Goal: Information Seeking & Learning: Learn about a topic

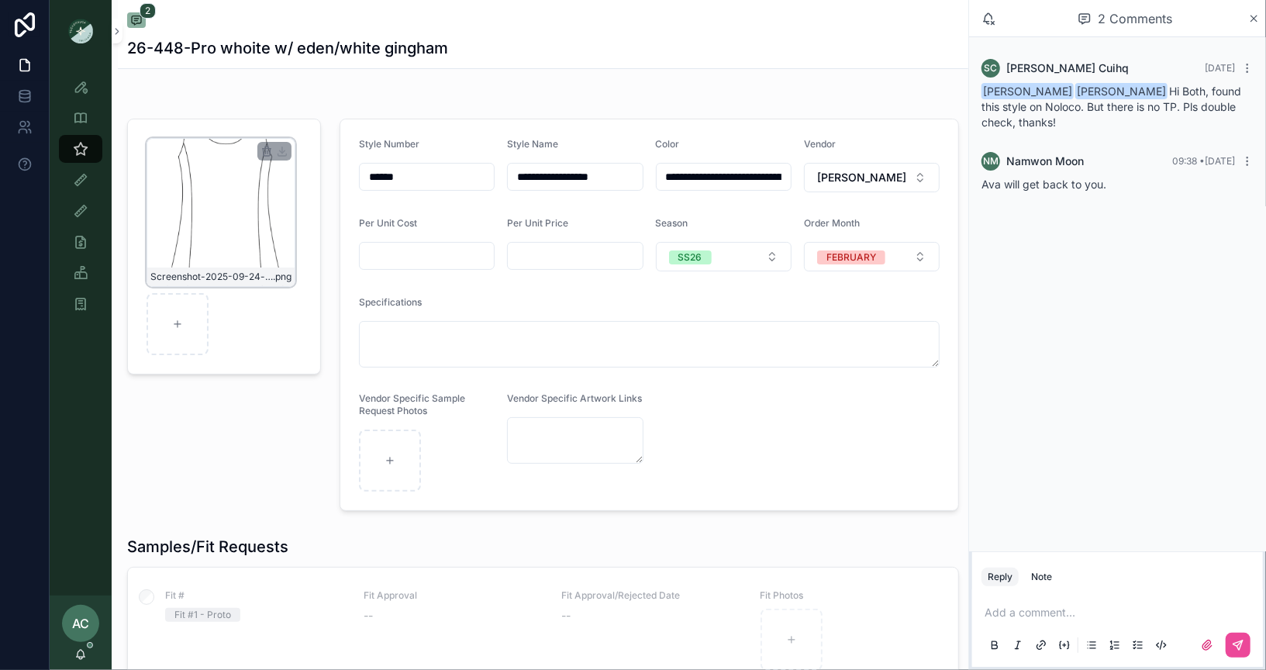
click at [227, 195] on div "Screenshot-2025-09-24-at-6.45.00-PM .png" at bounding box center [221, 212] width 149 height 149
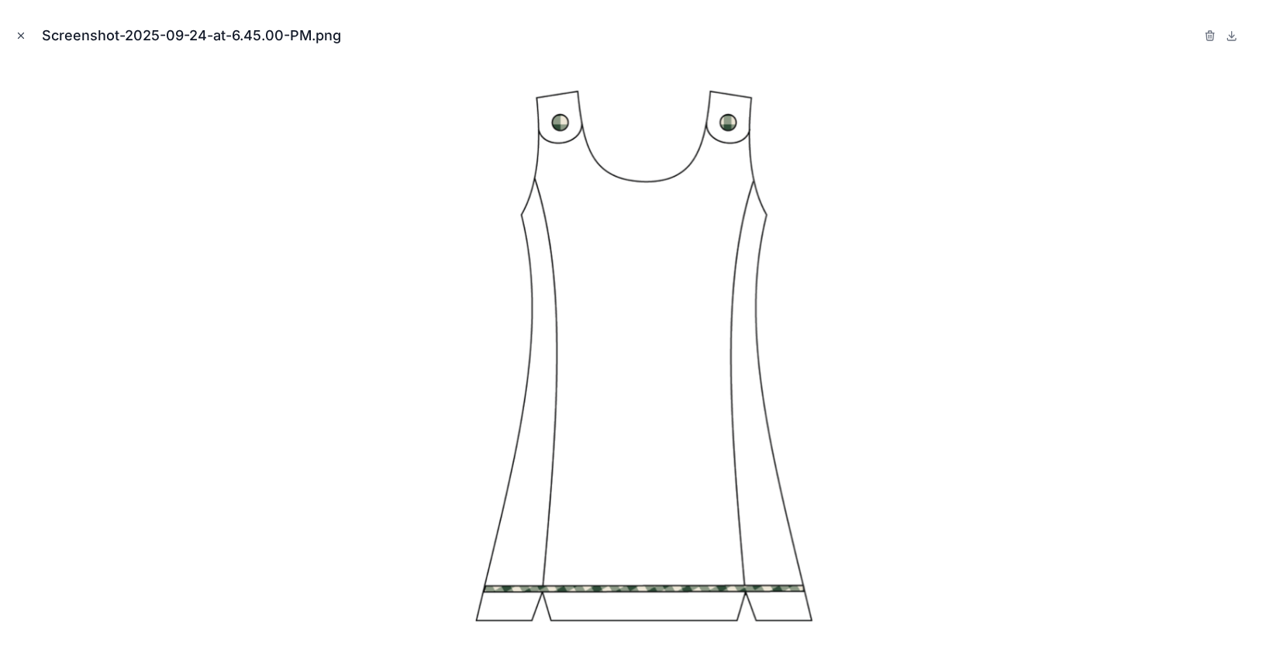
click at [22, 37] on icon "Close modal" at bounding box center [21, 35] width 5 height 5
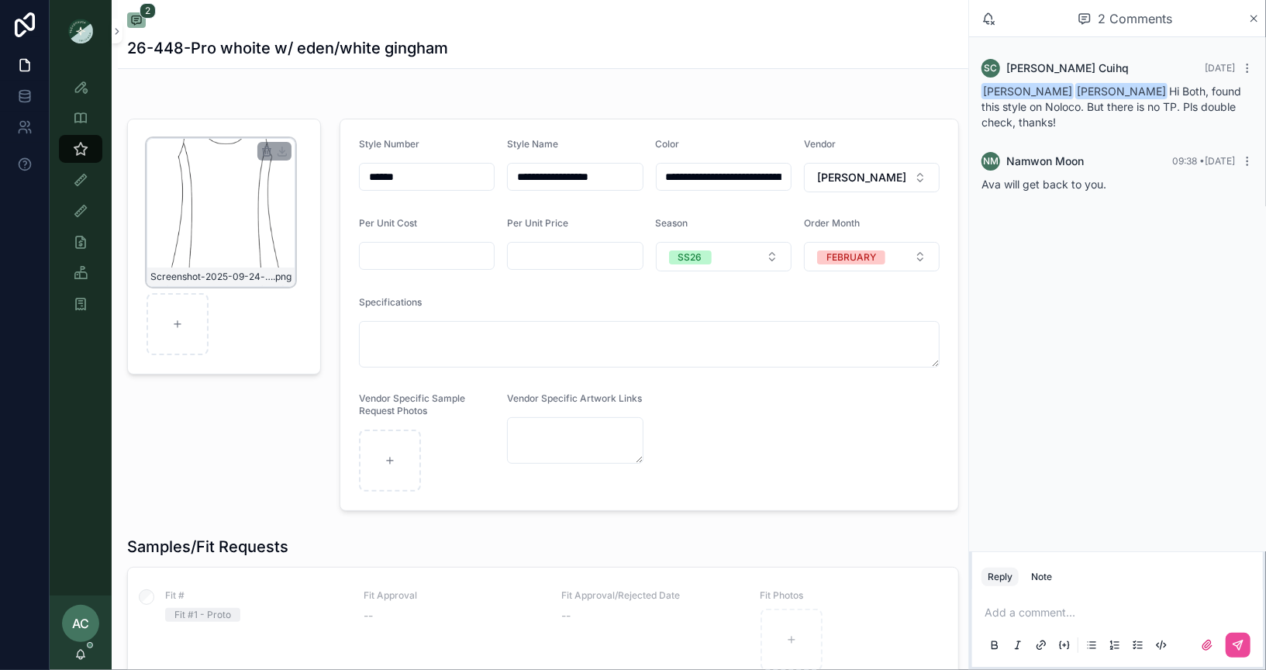
click at [224, 207] on div "Screenshot-2025-09-24-at-6.45.00-PM .png" at bounding box center [221, 212] width 149 height 149
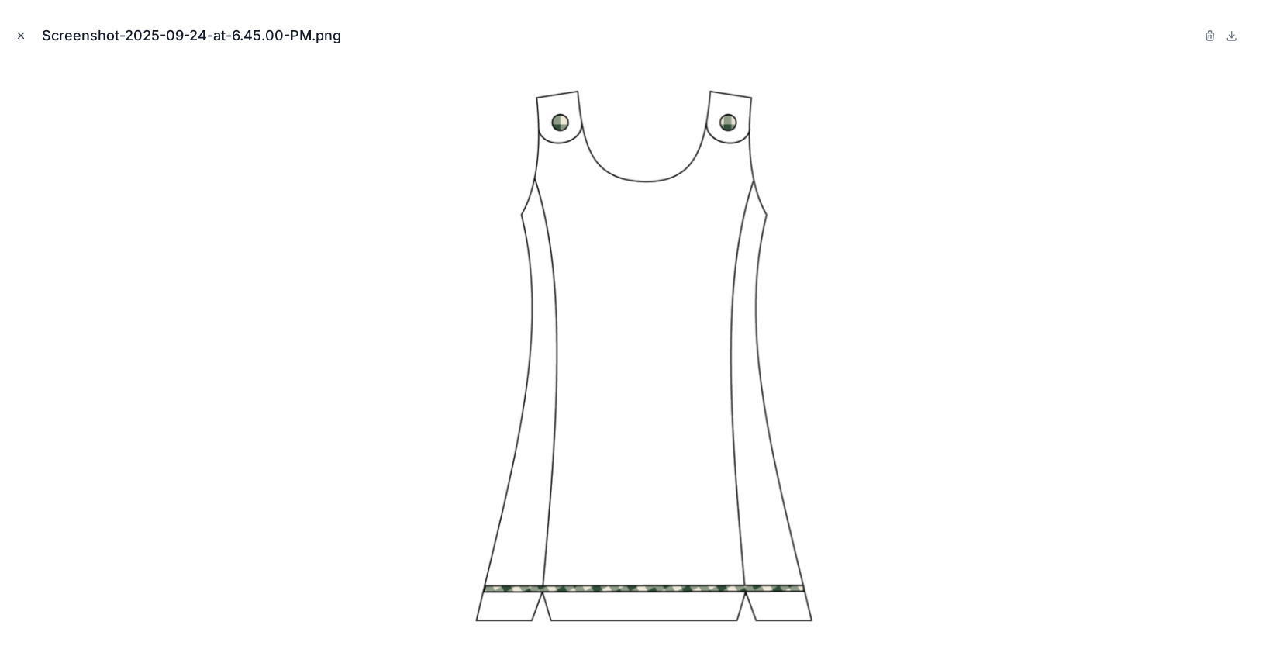
click at [22, 39] on icon "Close modal" at bounding box center [21, 35] width 11 height 11
